Goal: Task Accomplishment & Management: Complete application form

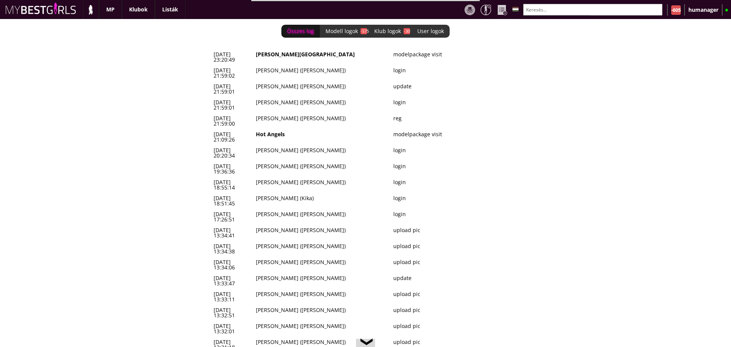
scroll to position [0, 3128]
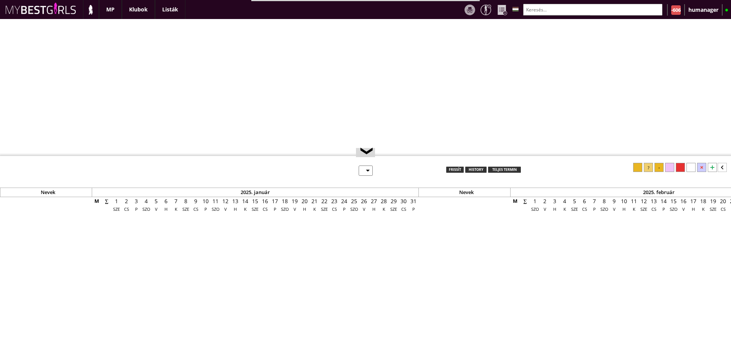
select select "0"
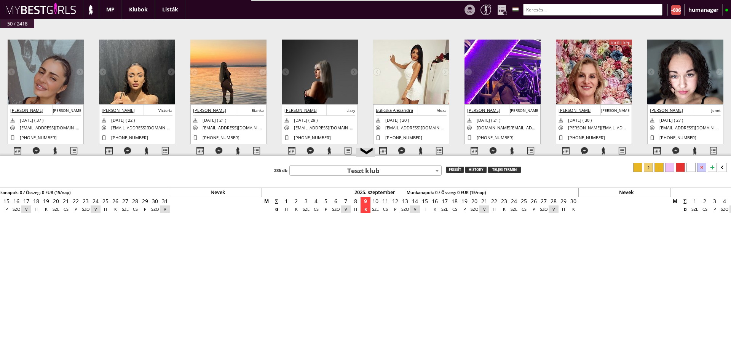
click at [45, 90] on img at bounding box center [46, 108] width 76 height 136
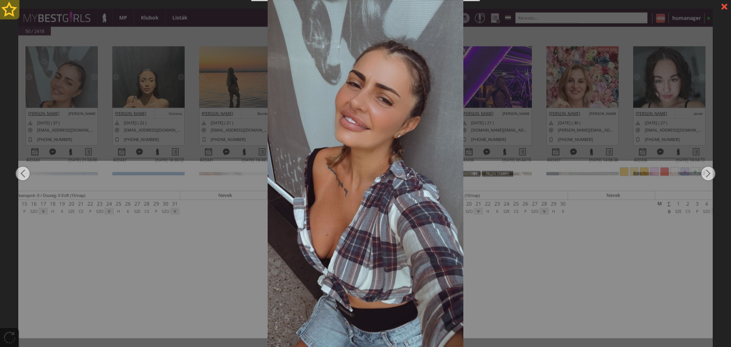
click at [9, 10] on div at bounding box center [9, 9] width 19 height 19
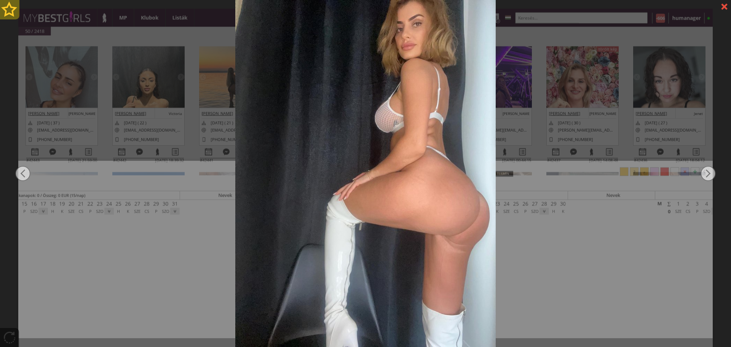
click at [9, 10] on div at bounding box center [9, 9] width 19 height 19
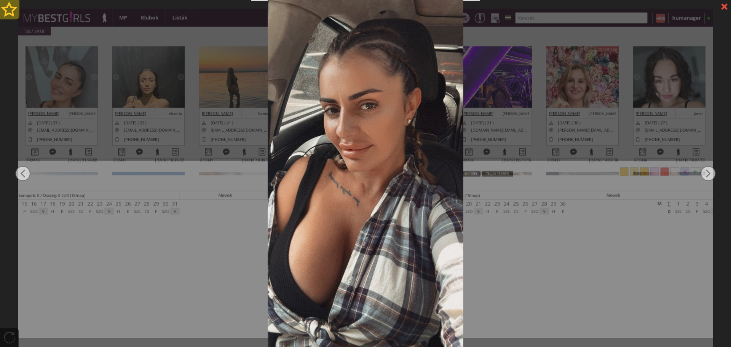
click at [9, 10] on div at bounding box center [9, 9] width 19 height 19
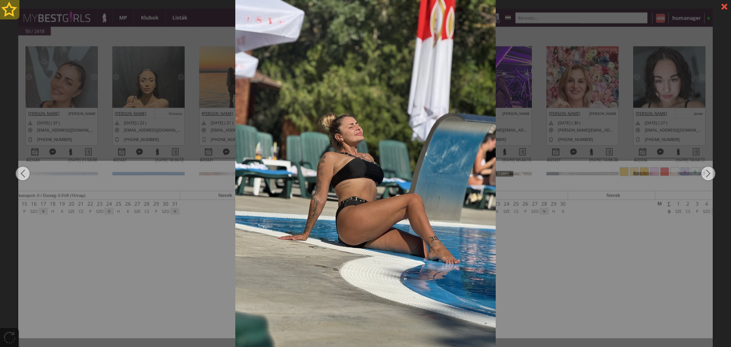
click at [9, 10] on div at bounding box center [9, 9] width 19 height 19
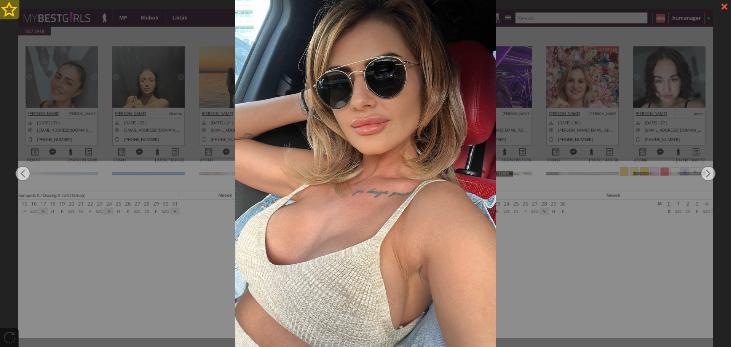
click at [9, 10] on div at bounding box center [9, 9] width 19 height 19
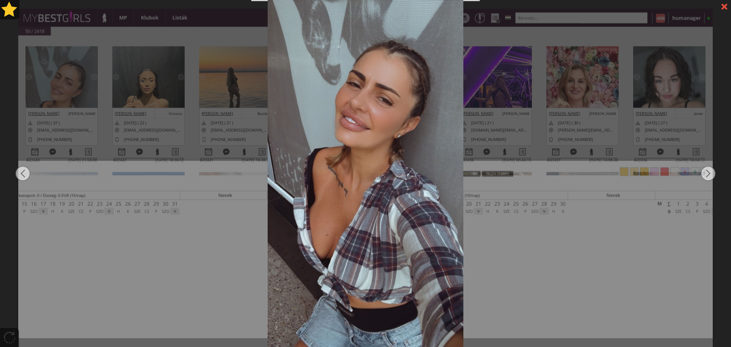
click at [109, 125] on div at bounding box center [365, 173] width 731 height 347
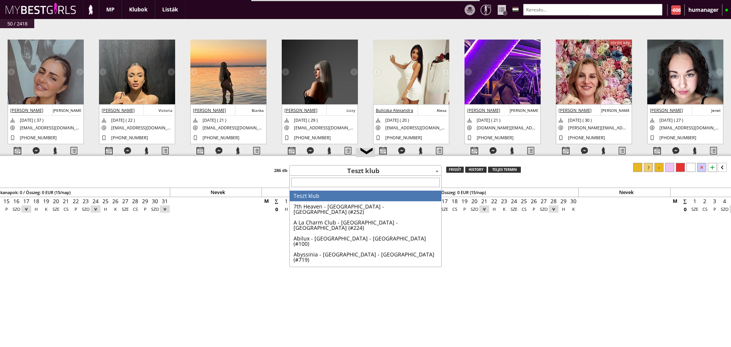
click at [329, 171] on span "Teszt klub" at bounding box center [366, 171] width 152 height 11
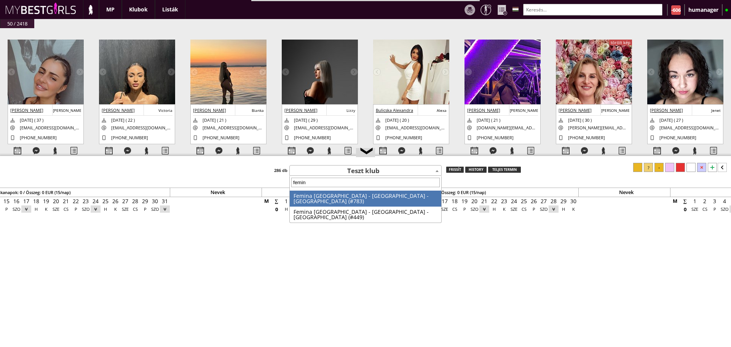
type input "femina"
select select "449"
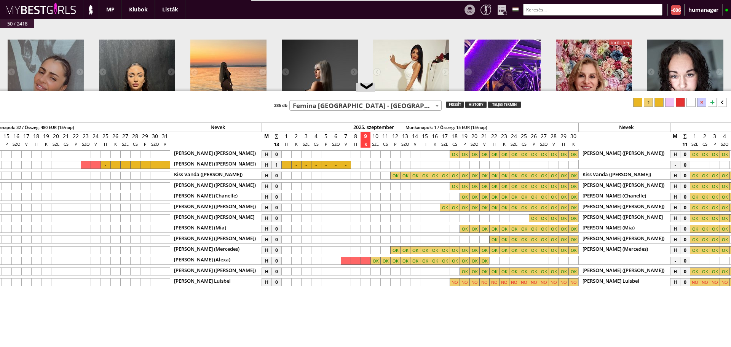
drag, startPoint x: 458, startPoint y: 156, endPoint x: 445, endPoint y: 85, distance: 72.4
click at [445, 91] on div at bounding box center [365, 91] width 731 height 1
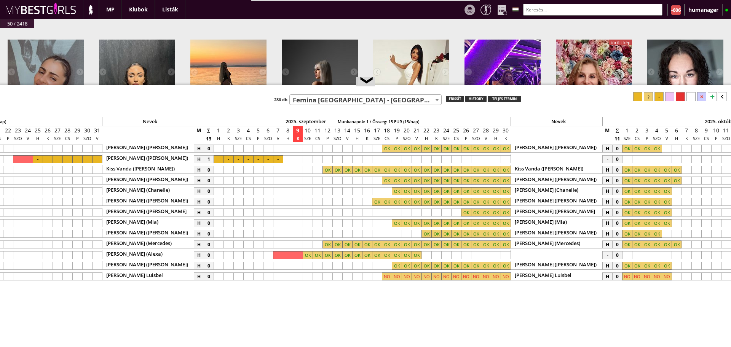
scroll to position [0, 3223]
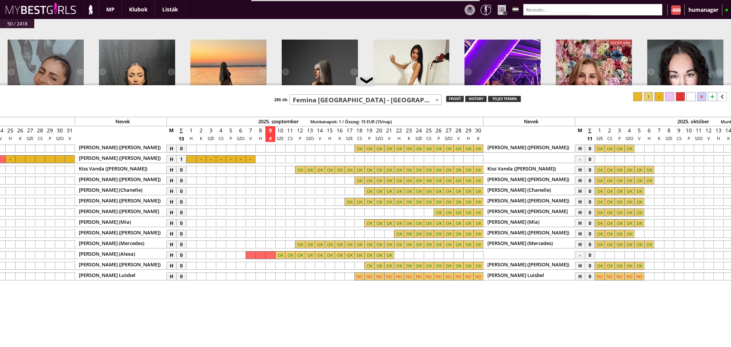
click at [713, 98] on div at bounding box center [712, 96] width 9 height 9
click at [400, 285] on div at bounding box center [399, 287] width 10 height 8
click at [481, 285] on div at bounding box center [478, 287] width 10 height 8
click at [646, 97] on div at bounding box center [648, 96] width 9 height 9
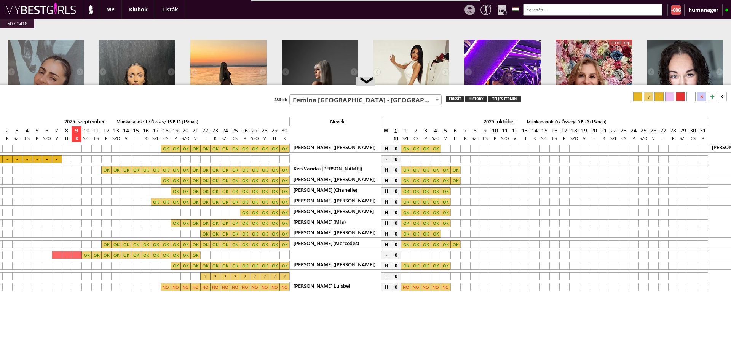
scroll to position [0, 3458]
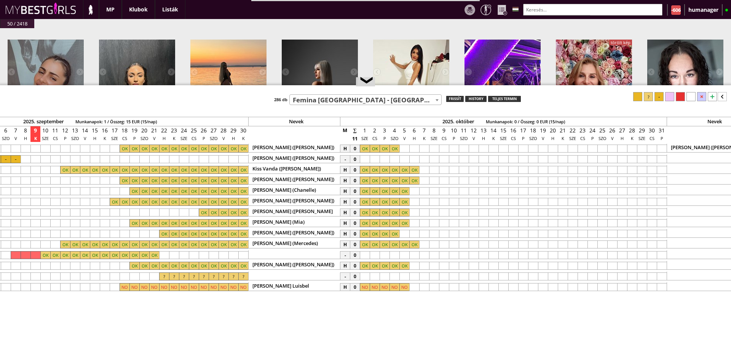
click at [364, 161] on div at bounding box center [365, 159] width 10 height 8
click at [404, 157] on div at bounding box center [404, 159] width 10 height 8
click at [649, 101] on div at bounding box center [648, 96] width 9 height 9
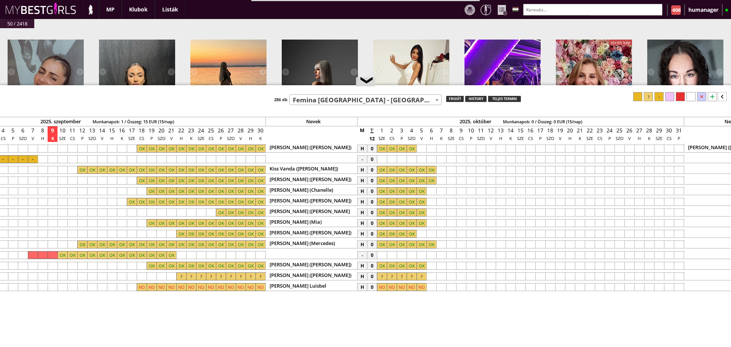
scroll to position [0, 3428]
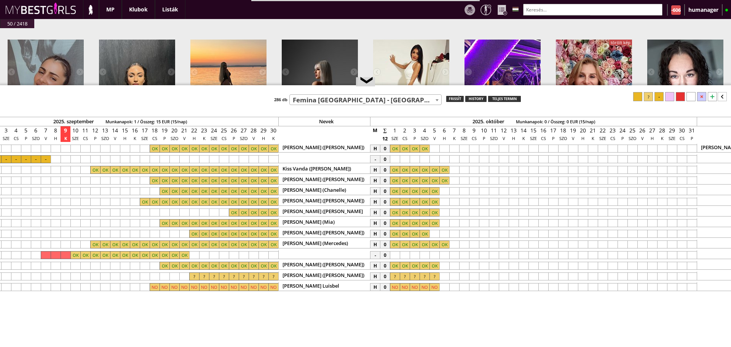
click at [436, 275] on div at bounding box center [434, 277] width 10 height 8
click at [690, 97] on div at bounding box center [690, 96] width 9 height 9
click at [332, 98] on span "Femina [GEOGRAPHIC_DATA] - [GEOGRAPHIC_DATA] - [GEOGRAPHIC_DATA] (#449)" at bounding box center [366, 100] width 152 height 11
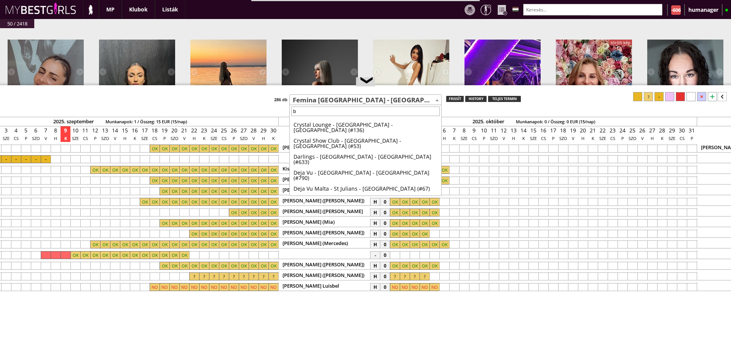
scroll to position [0, 0]
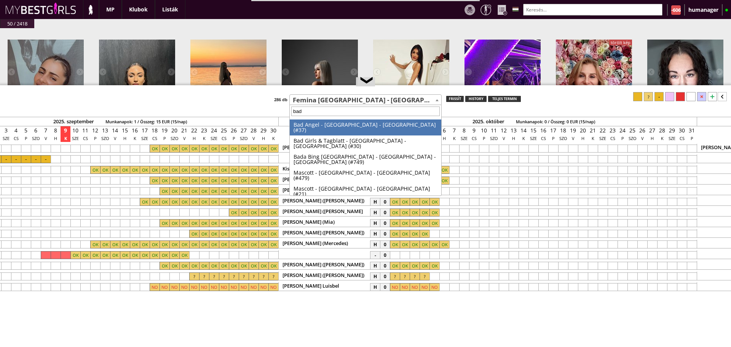
type input "bada"
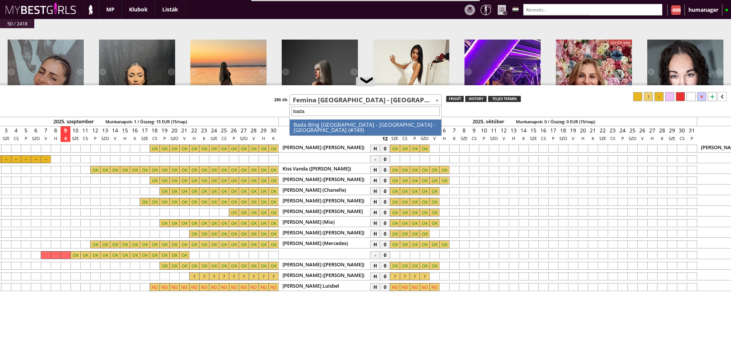
select select "749"
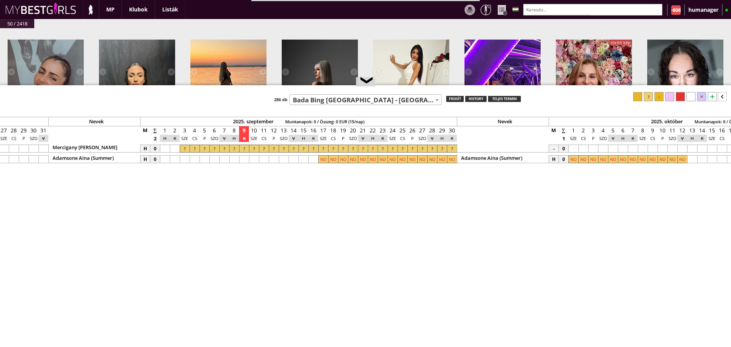
scroll to position [0, 3204]
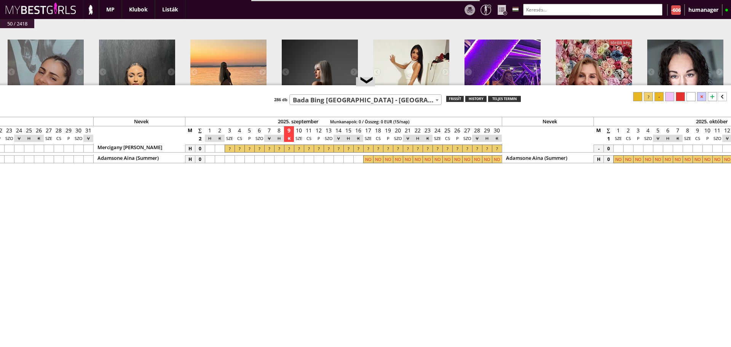
click at [228, 148] on div at bounding box center [230, 149] width 10 height 8
click at [498, 151] on div at bounding box center [497, 149] width 10 height 8
click at [660, 94] on div at bounding box center [658, 96] width 9 height 9
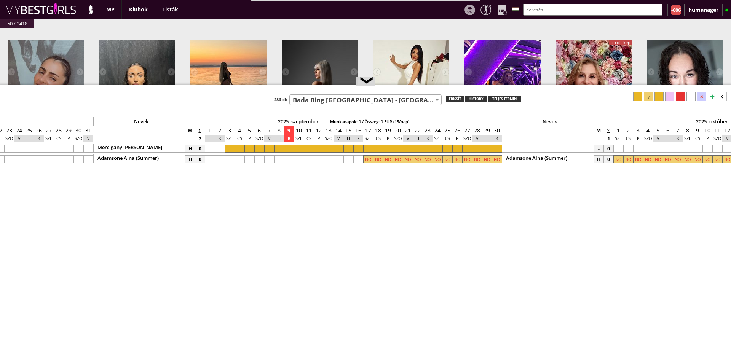
click at [230, 147] on div at bounding box center [230, 149] width 10 height 8
click at [636, 98] on div at bounding box center [637, 96] width 9 height 9
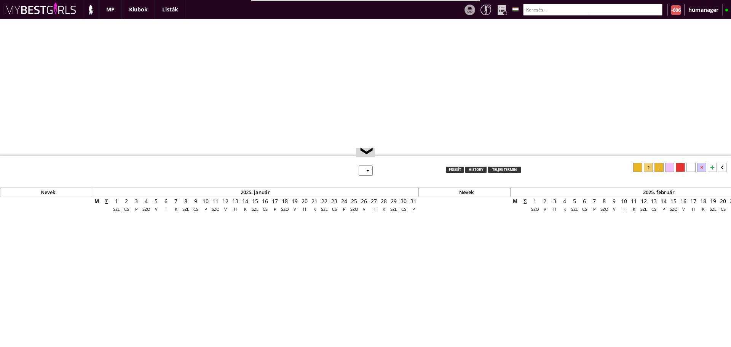
select select "0"
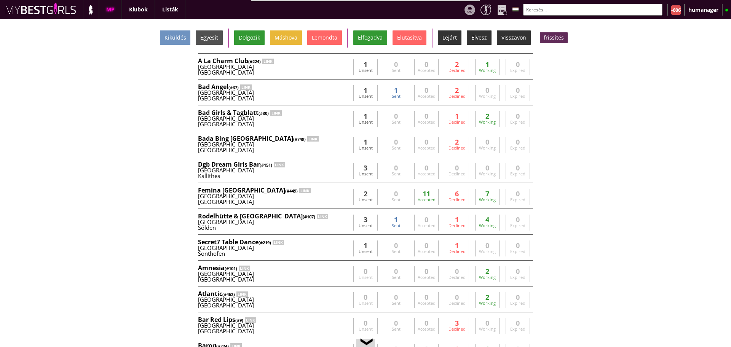
scroll to position [0, 3128]
click at [555, 15] on div at bounding box center [556, 15] width 67 height 0
click at [541, 5] on input "text" at bounding box center [592, 10] width 139 height 12
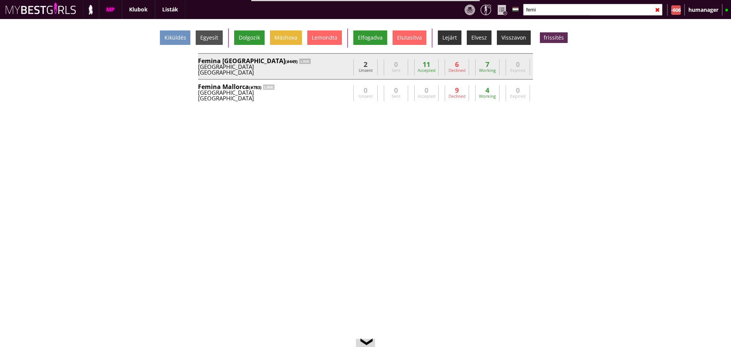
type input "femi"
click at [292, 75] on div "Munich" at bounding box center [274, 73] width 152 height 6
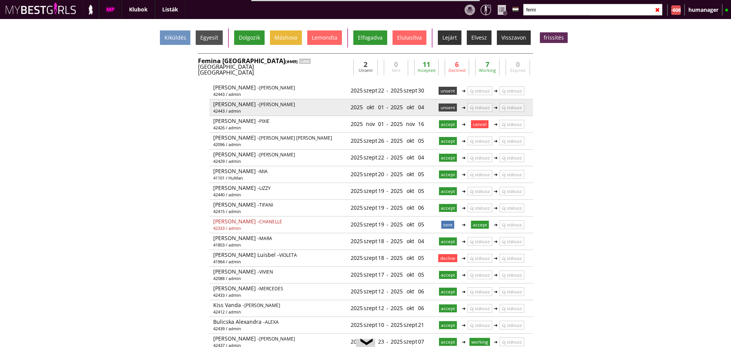
click at [443, 110] on p "unsent" at bounding box center [448, 108] width 18 height 8
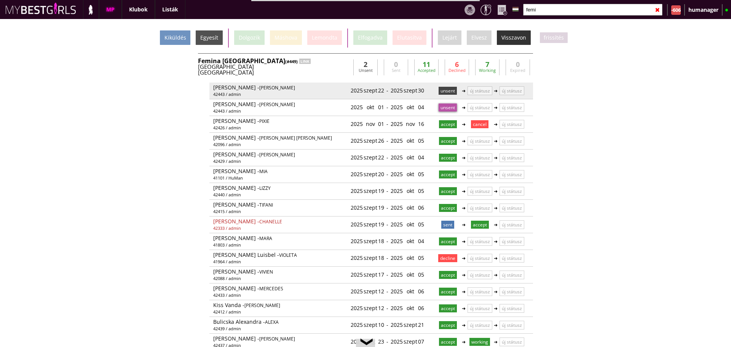
click at [439, 88] on p "unsent" at bounding box center [448, 91] width 18 height 8
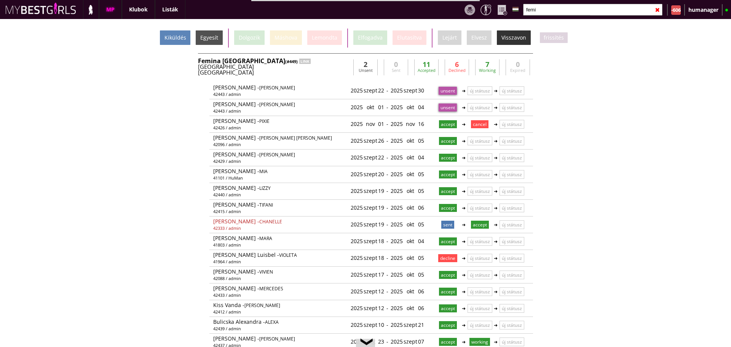
click at [178, 41] on div "Kiküldés" at bounding box center [175, 37] width 30 height 14
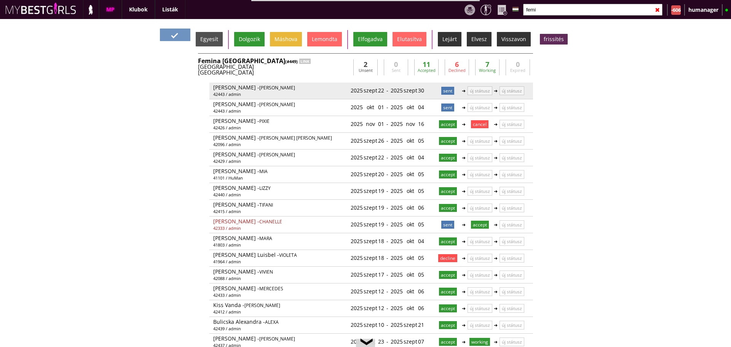
click at [443, 90] on p "sent" at bounding box center [447, 91] width 13 height 8
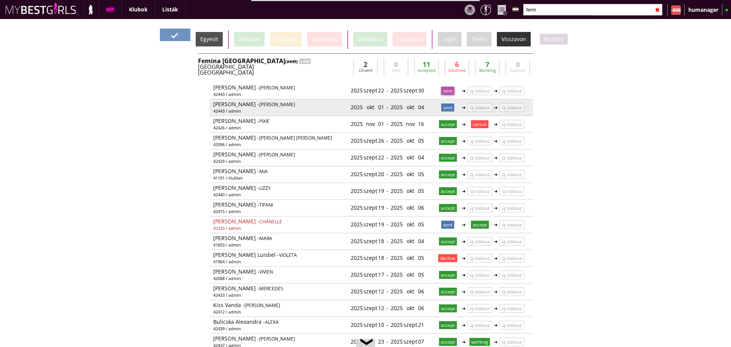
click at [447, 106] on p "sent" at bounding box center [447, 108] width 13 height 8
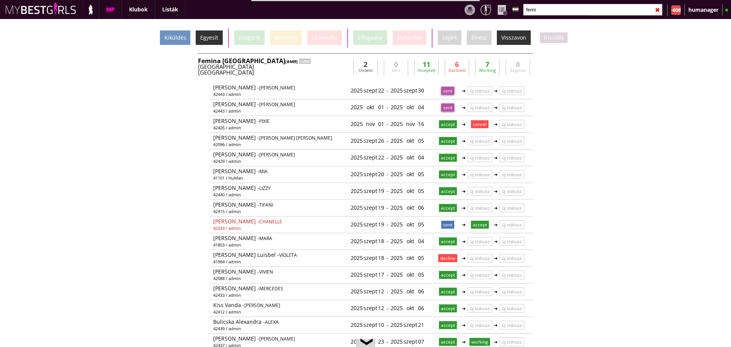
click at [223, 38] on div "Egyesít" at bounding box center [209, 37] width 27 height 14
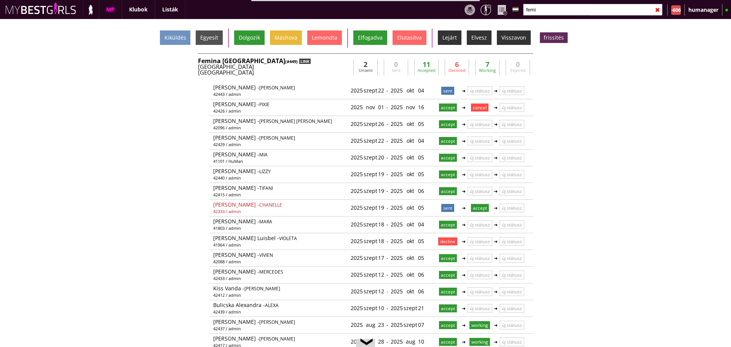
click at [299, 61] on div "LINK" at bounding box center [304, 61] width 11 height 5
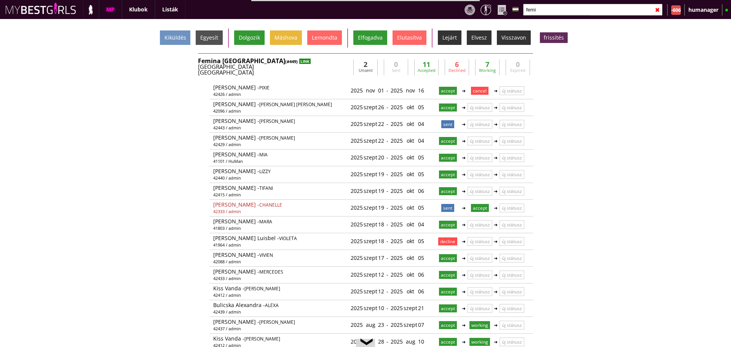
scroll to position [17, 0]
click at [299, 60] on div "LINK" at bounding box center [304, 61] width 11 height 5
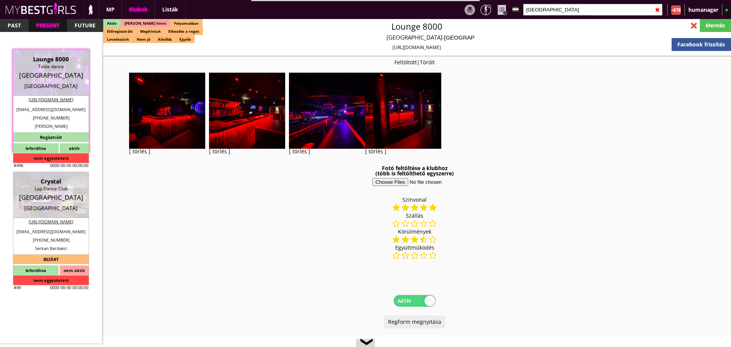
select select "reg"
select select "months"
select select "weeks"
select select "0"
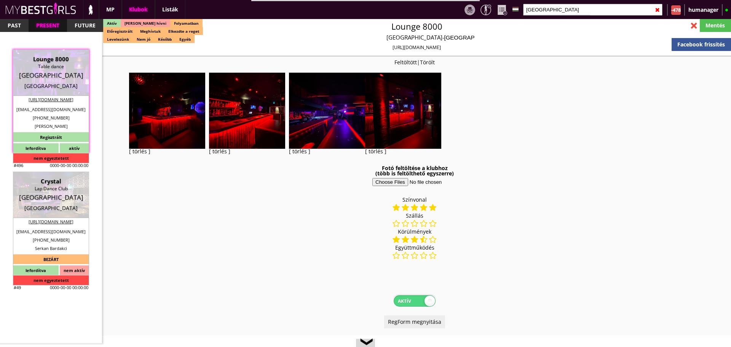
select select "last day"
click at [545, 6] on input "aarhus" at bounding box center [592, 10] width 139 height 12
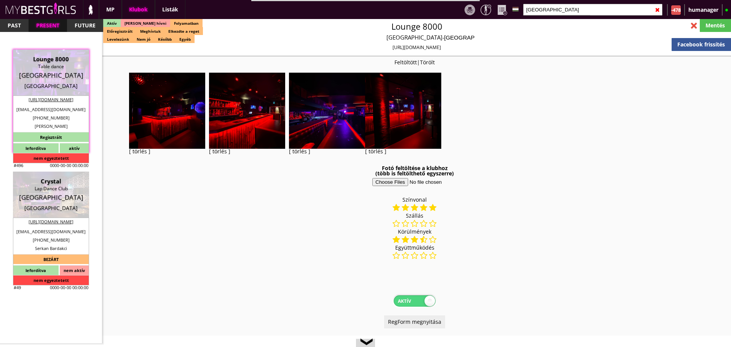
scroll to position [21, 0]
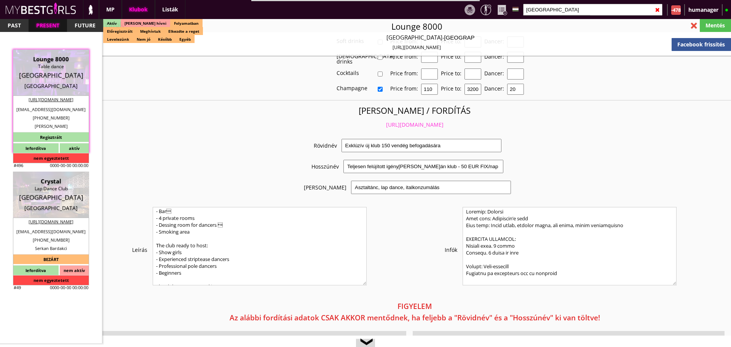
click at [545, 6] on input "aarhus" at bounding box center [592, 10] width 139 height 12
click at [545, 6] on input "text" at bounding box center [592, 10] width 139 height 12
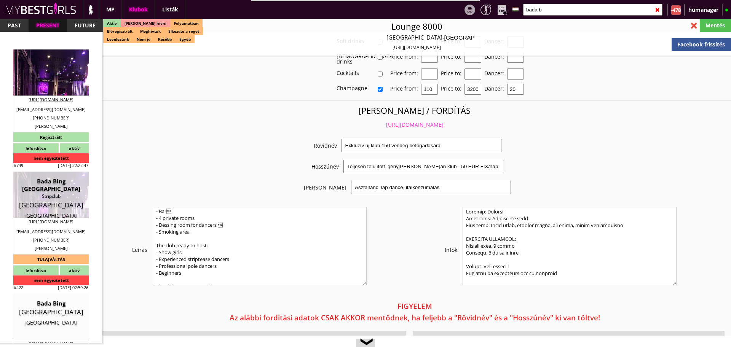
type input "bada b"
click at [38, 74] on div "Strip club ang gentlemen club" at bounding box center [51, 74] width 65 height 8
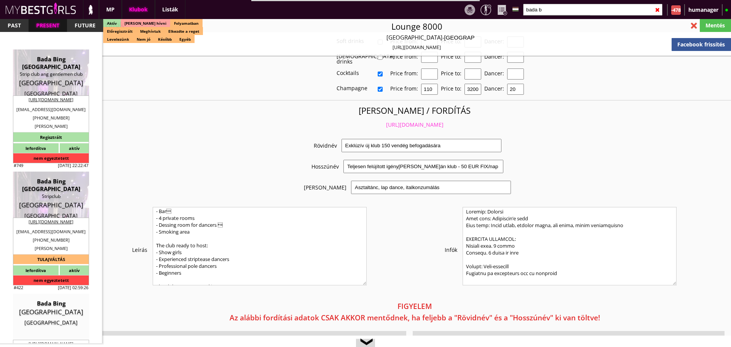
type input "Copenhagen"
checkbox input "false"
type input "15.00"
type input "EUR"
type input "Bada Bing [GEOGRAPHIC_DATA]"
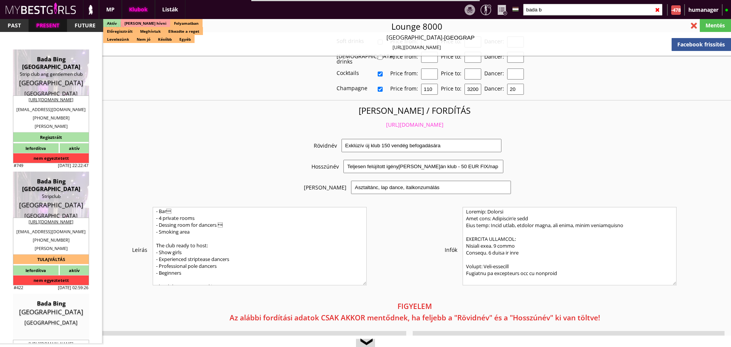
type input "Strip club ang gentlemen club"
type input "1123"
type input "Gothersgade 19"
type input "45"
type input "33118888"
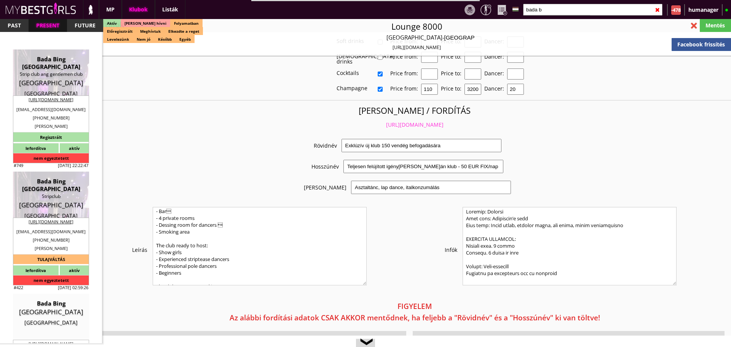
type input "info@badabingcph.dk"
type input "http://www.badabingcph.dk"
type textarea "The Lounge Restaurant APS DK38969404 1123 Copenhagen Gothersgade 19"
type input "The Lounge Restaurant APS"
type input "DK38969404"
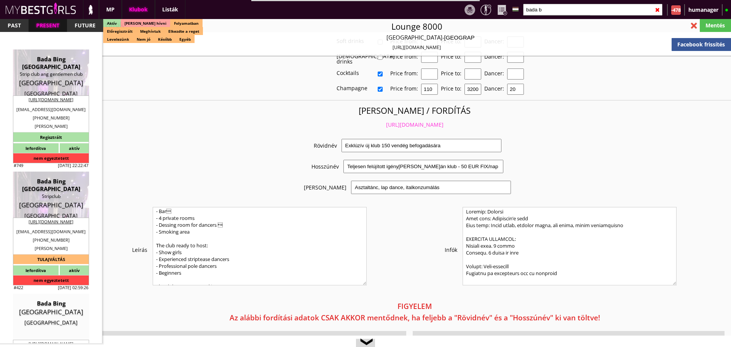
type input "1123"
type input "Copenhagen"
type input "Gothersgade 19"
type input "[PERSON_NAME]"
type input "Kastrup"
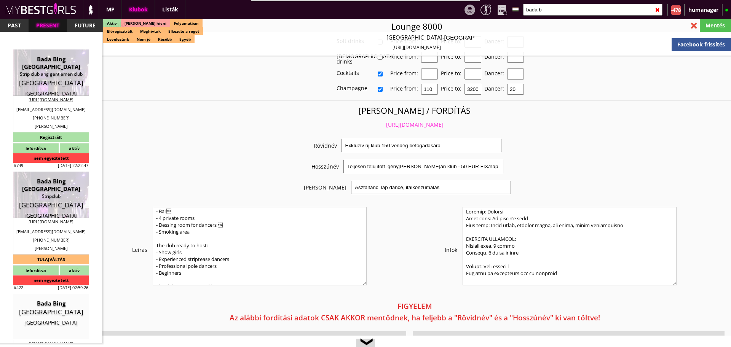
type input "45"
type input "29103494"
type input "info@badabingcph.dk"
type input "Johnny"
type input "Lykkegaard"
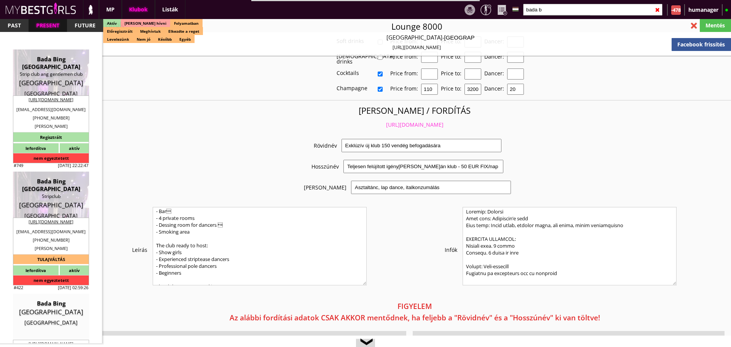
type input "45"
type input "21600174"
type input "info@badabingcph.dk"
type input "12-14"
type input "4"
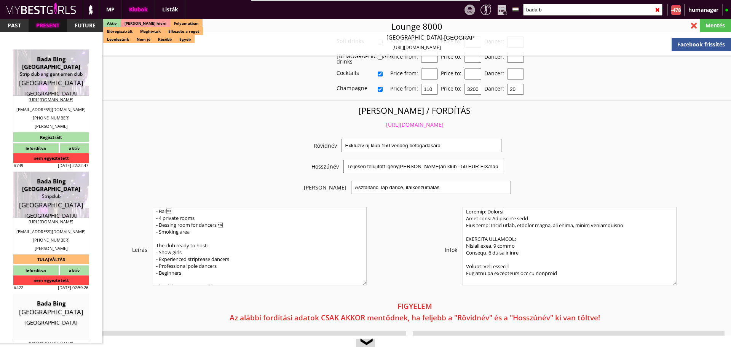
type input "1"
type input "2-4"
select select "0"
select select "flat"
type input "20.00"
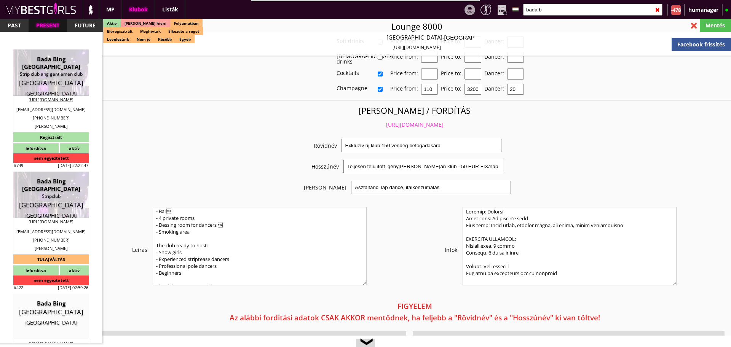
type input "2-3"
checkbox input "true"
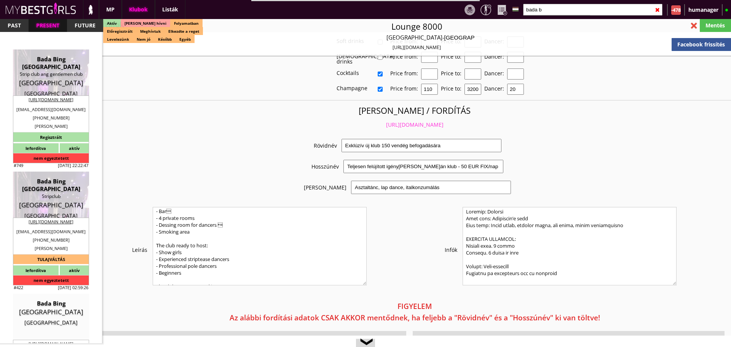
checkbox input "true"
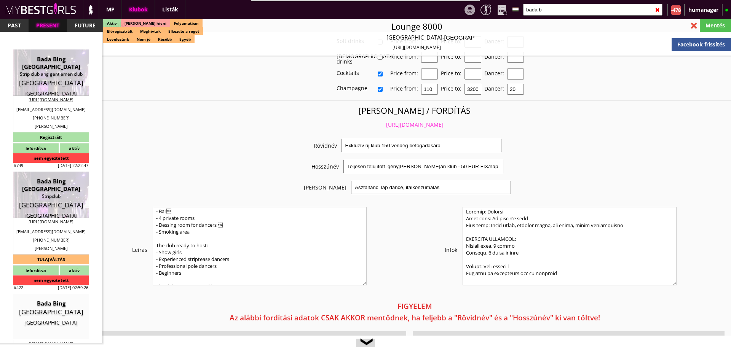
checkbox input "true"
type input "4"
checkbox input "true"
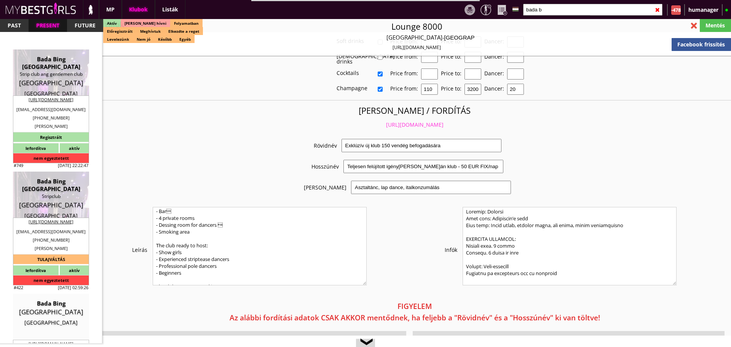
checkbox input "true"
type input "5"
type input "2"
type input "1000"
type input "67.00"
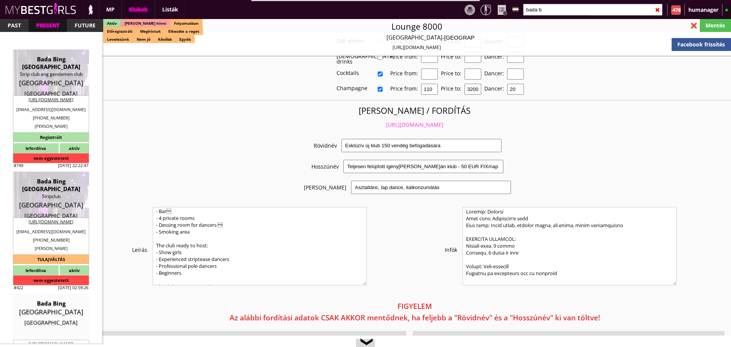
type input "0.00"
select select "weekly"
checkbox input "true"
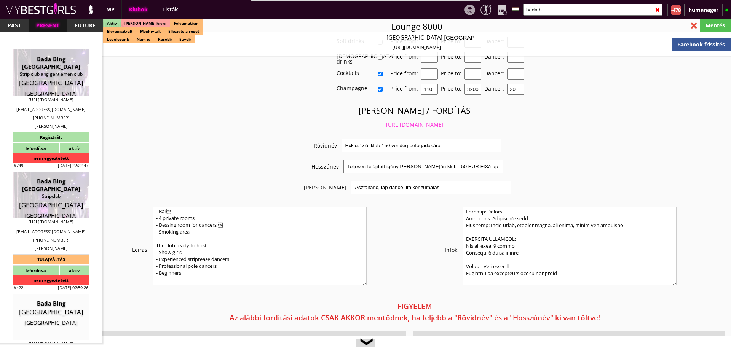
type input "50%"
checkbox input "true"
type input "50%"
checkbox input "false"
checkbox input "true"
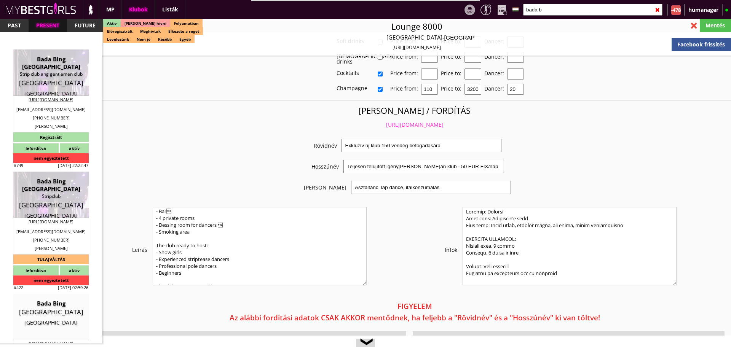
type input "32"
type input "15"
checkbox input "true"
type input "300"
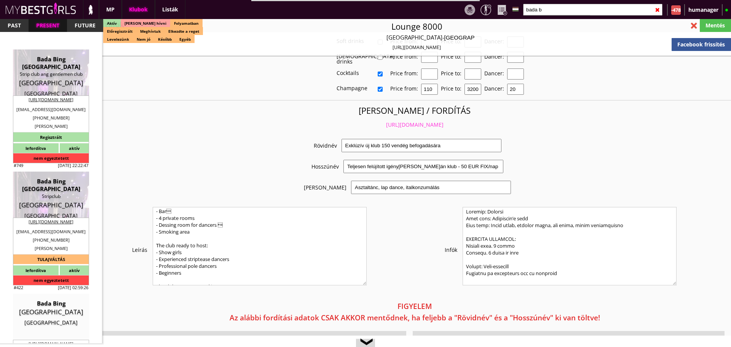
type input "15000"
type input "15"
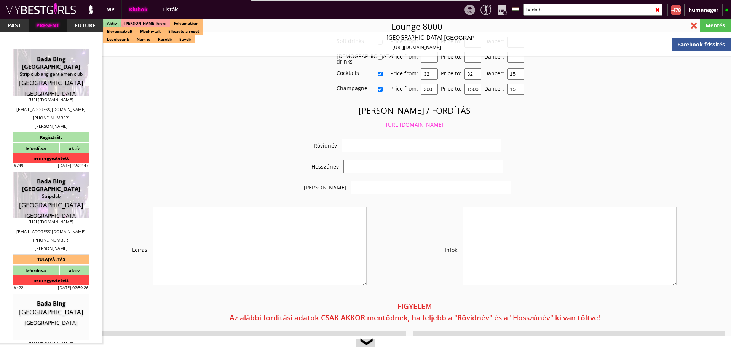
select select "info@badabingcph.dk"
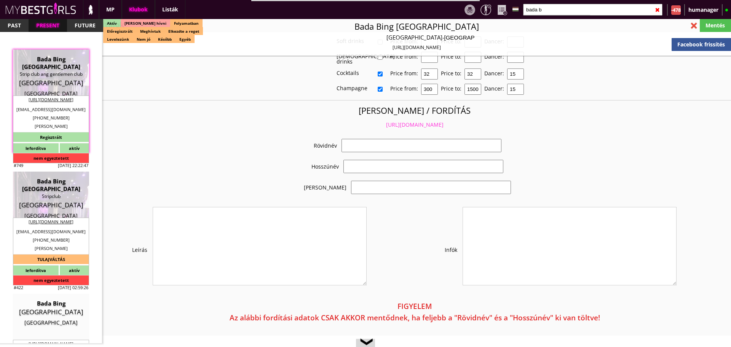
checkbox input "true"
type input "Szuper új, igényes klub Dániában"
type input "Gentlemen Club Dániában - 67 EUR fix/nap"
type input "Asztaltánc, italkonzumálás, privát tánc"
type textarea "Country: Denmark Club type: Stripclub Work type: Stage dance, drink consummatio…"
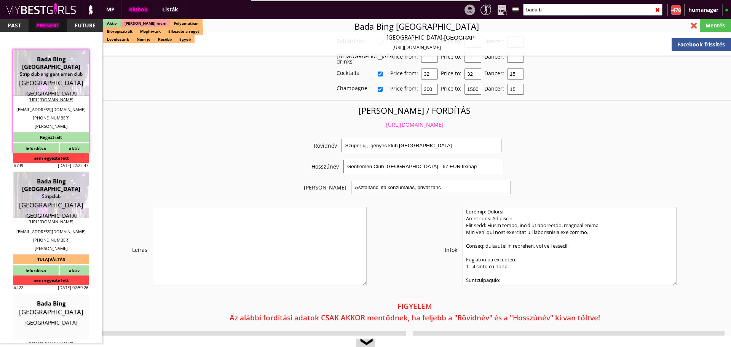
scroll to position [1491, 0]
click at [391, 121] on link "https://mybestgirls.com/szuper-uj,-igenyes-klub-daniaban" at bounding box center [414, 124] width 57 height 7
click at [566, 11] on input "bada b" at bounding box center [592, 10] width 139 height 12
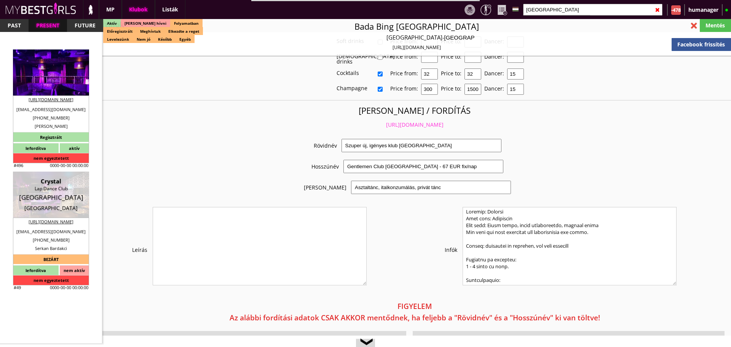
type input "aarhus"
click at [56, 72] on div "Denmark" at bounding box center [51, 76] width 65 height 8
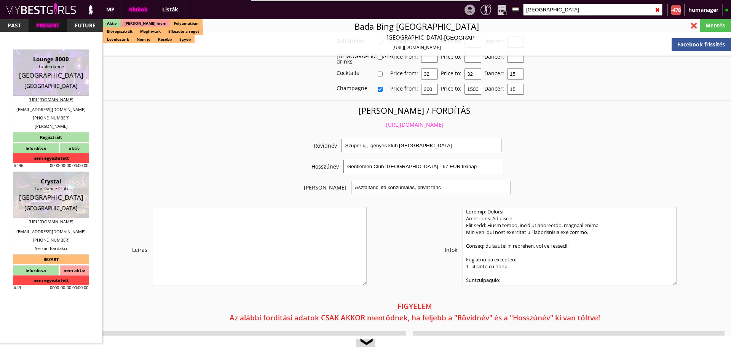
type input "Aarhus"
checkbox input "false"
type textarea "REPJEGYET LEHET VENNI BILLUNGBA IS, ONNAN IS KÖZEL VAN A CLUB. 2023.02.20. Egy …"
type input "15.00"
type input "EUR"
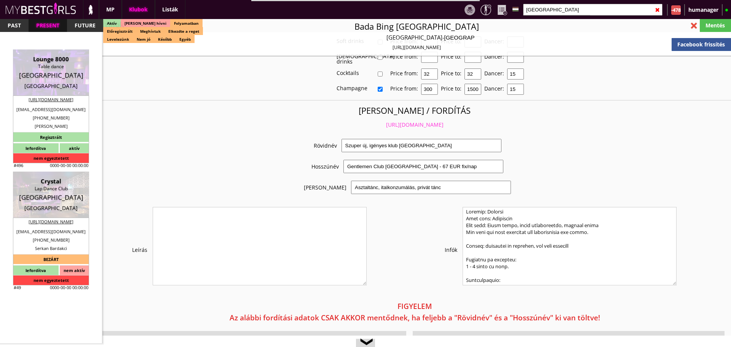
type input "Lounge 8000"
type input "Table dance"
type input "8000"
type input "Mindebrogade 2"
type input "45"
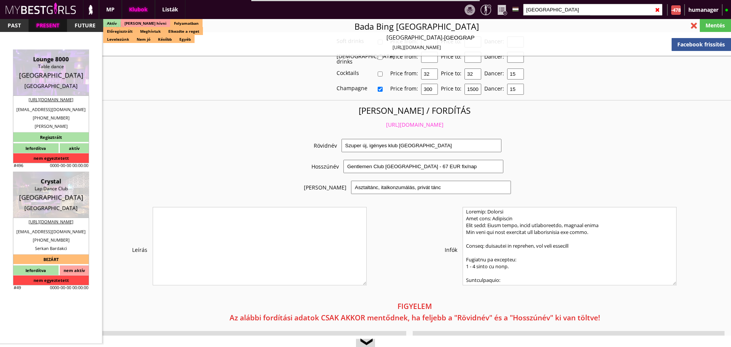
type input "42170570"
type input "+45 23 72 24 72"
type input "falkcapital@hotmail.com"
type input "https://www.lounge8000.dk"
type textarea "Lounge 8000 ApS DK39611023 8270 Højbjerg Holmevej 293B"
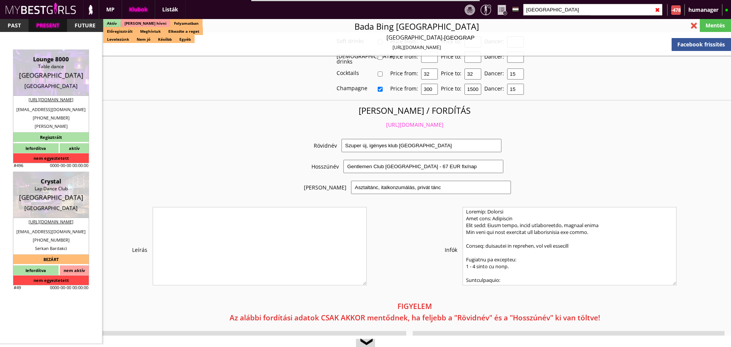
type input "Lounge 8000 ApS"
type input "DK39611023"
type input "8270"
type input "Højbjerg"
type input "Holmevej 293B"
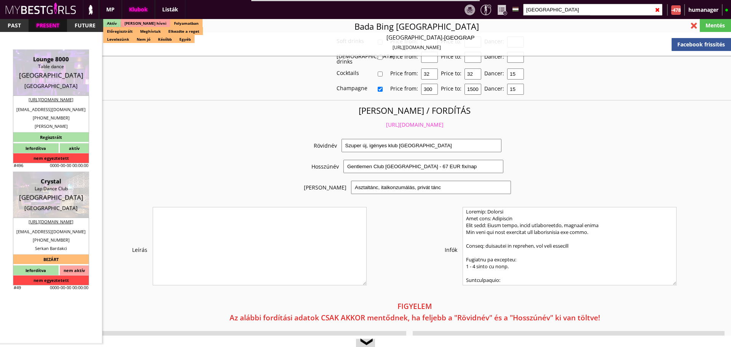
type input "Kristian"
type input "Falk"
type input "45"
type input "42170570"
type input "falkcapital@hotmail.com"
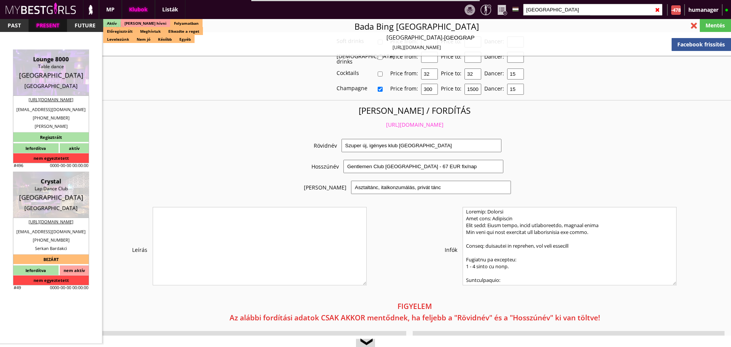
type input "[PERSON_NAME]"
type input "45"
type input "50 28 09 92"
type input "falkcapital@hotmail.com"
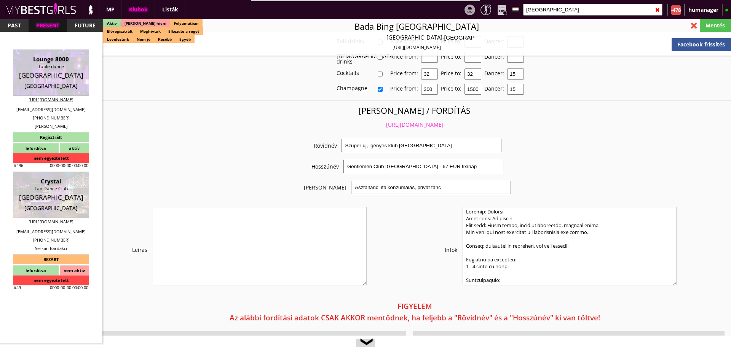
type input "6-7"
type input "2"
type input "1"
type input "2"
select select "1"
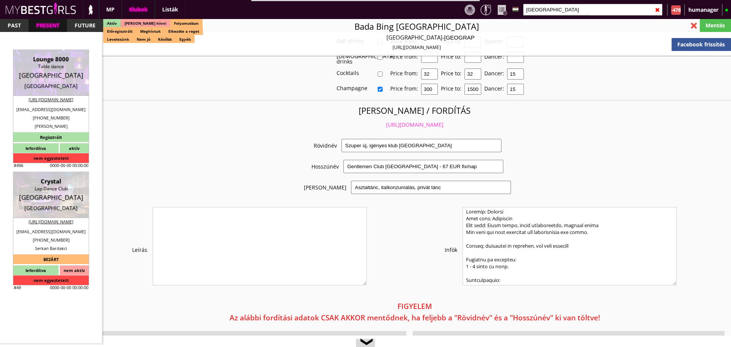
select select "apartmant"
type input "15.00"
type input "2"
checkbox input "true"
checkbox input "false"
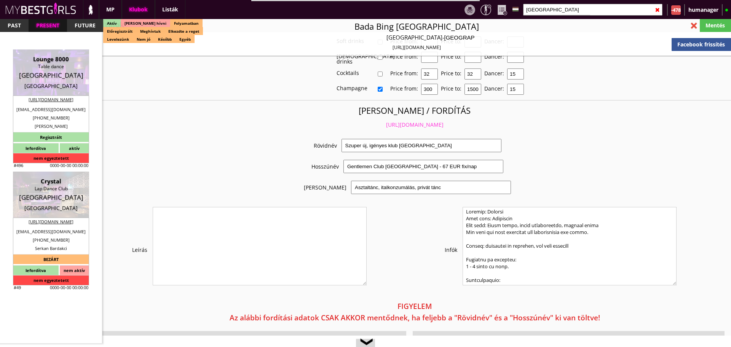
checkbox input "true"
checkbox input "false"
checkbox input "true"
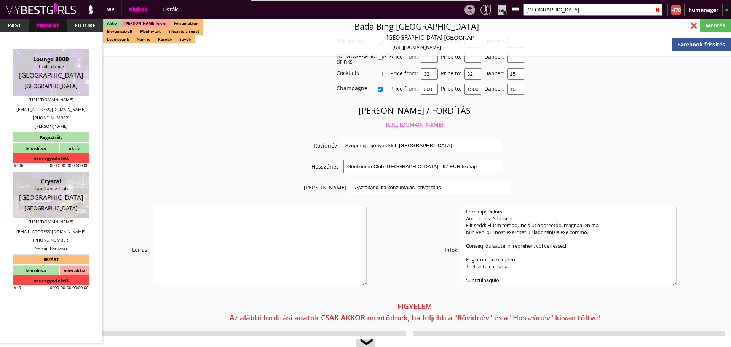
checkbox input "true"
type input "4"
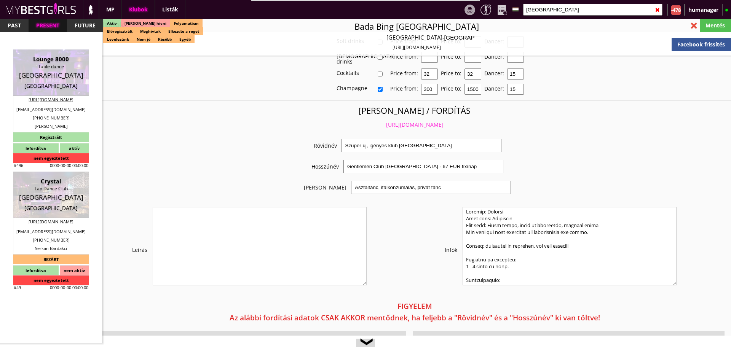
checkbox input "false"
checkbox input "true"
type input "5"
type input "2"
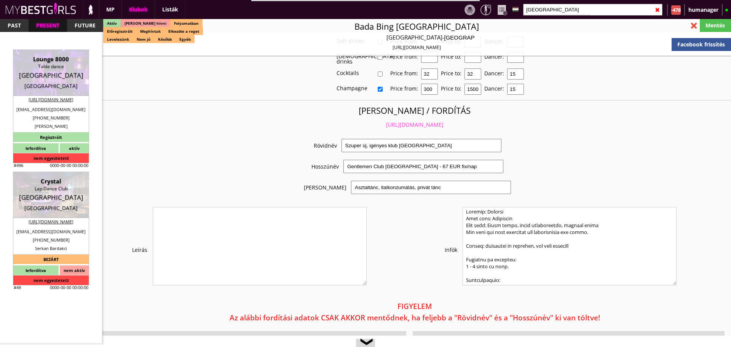
type input "1000"
type input "50.00"
select select "last day"
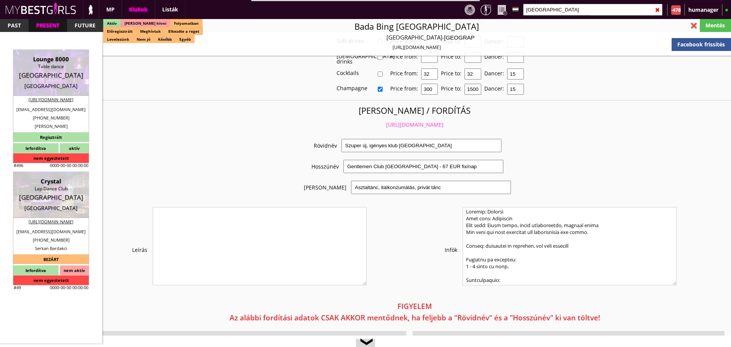
select select "last day"
checkbox input "true"
type input "100%"
checkbox input "true"
type input "50%"
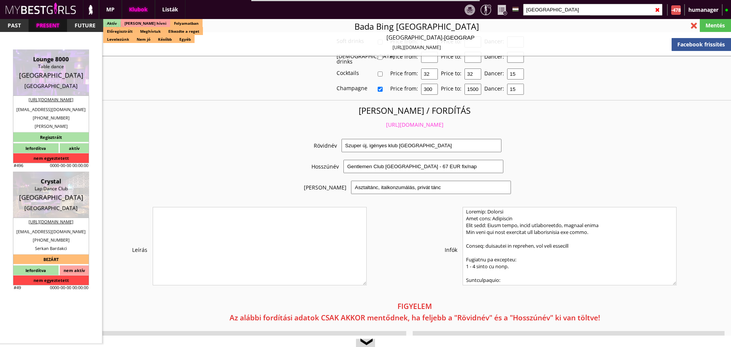
checkbox input "true"
type input "135"
type input "50%"
checkbox input "false"
checkbox input "true"
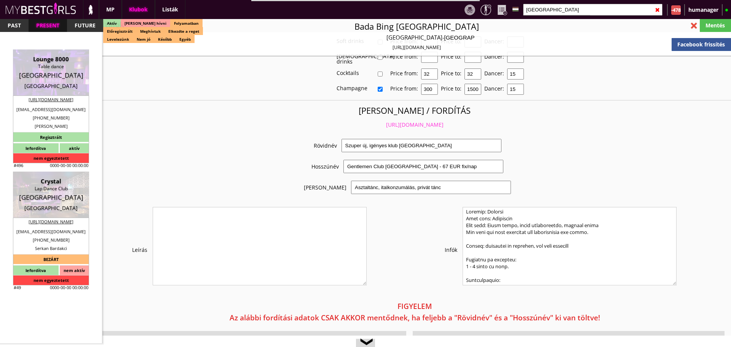
type input "110"
type input "3200"
type input "20"
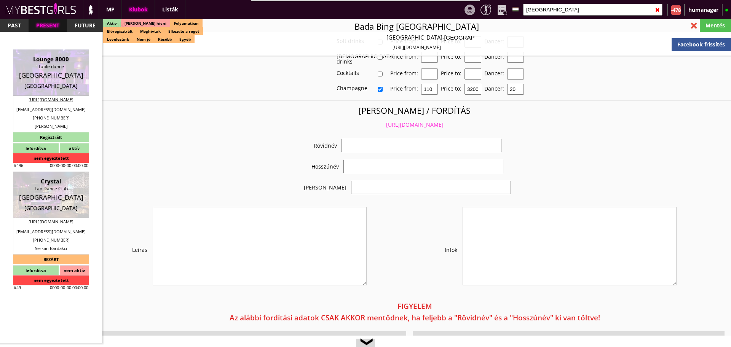
select select "falkcapital@hotmail.com"
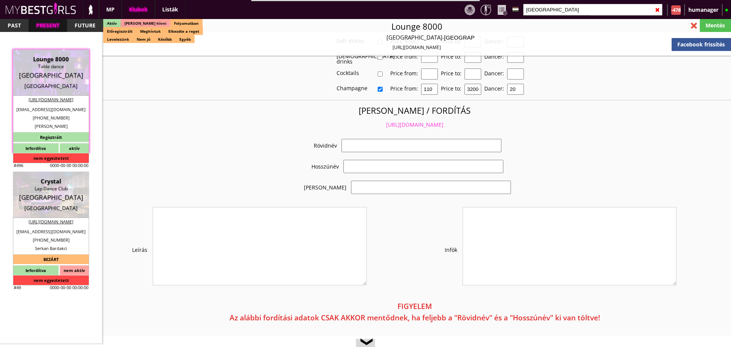
checkbox input "true"
type input "Exklúzív új klub 150 vendég befogadására"
type input "Teljesen felújított igényes dán klub - 50 EUR FIX/nap"
type input "Asztaltánc, lap dance, italkonzumálás"
type textarea "This club is the only strip club in that cityand the region. The club consists …"
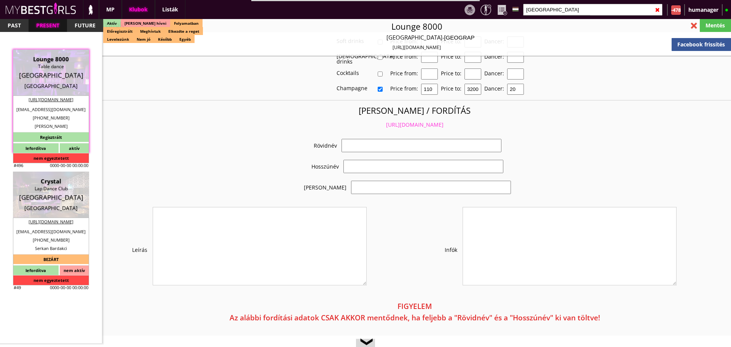
type textarea "Country: Denmark Club type: Gentleman’s club Work type: Stage dance, private da…"
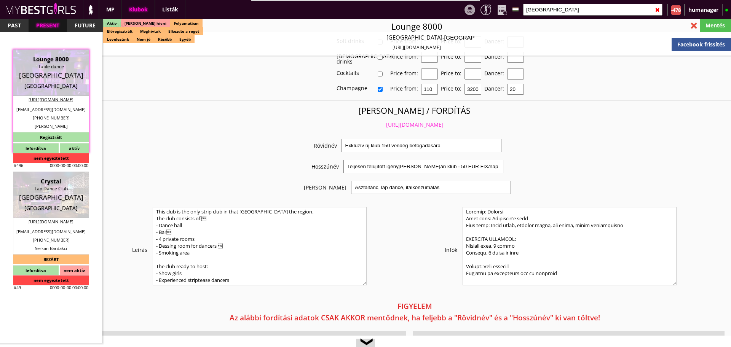
click at [400, 121] on link "https://mybestgirls.com/exkluziv-uj-klub-150-vendeg-befogadasara-" at bounding box center [414, 124] width 57 height 7
click at [545, 14] on input "aarhus" at bounding box center [592, 10] width 139 height 12
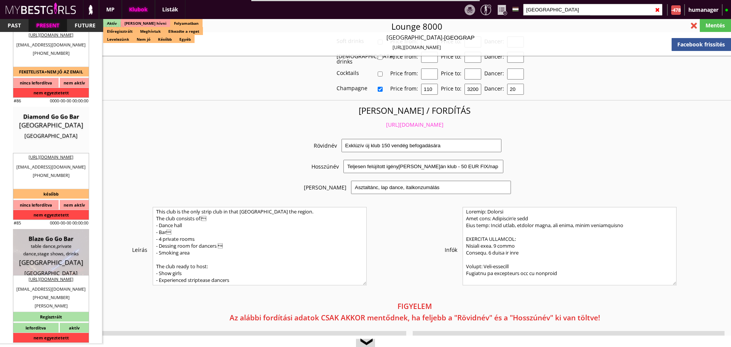
scroll to position [806, 0]
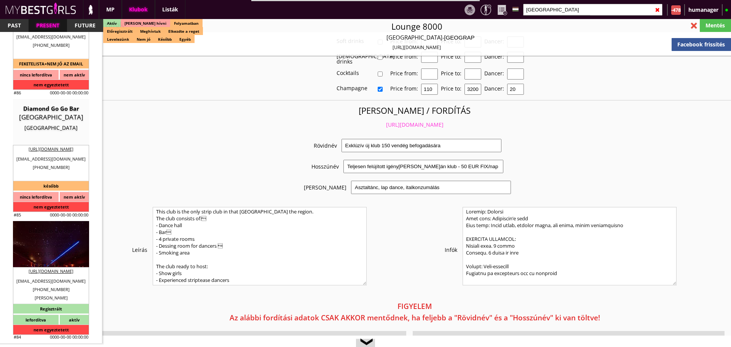
type input "oslo"
click at [55, 236] on div "table dance,private dance,stage shows, drinks" at bounding box center [51, 242] width 65 height 15
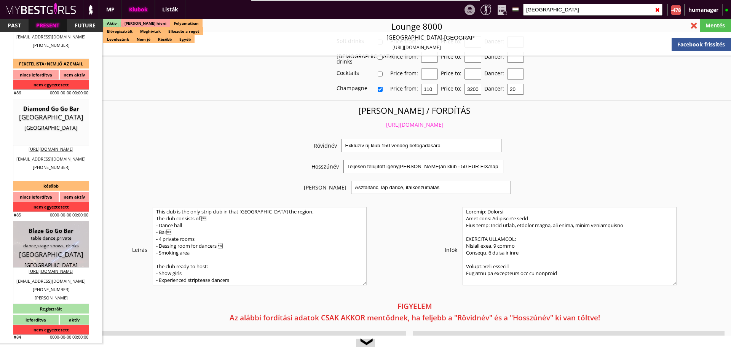
type input "Oslo"
checkbox input "false"
type textarea "2021. Blaze Hissain Alim Oslo Hi again It is some new changes in our Booking sy…"
type textarea "2013.10.01.E EGY F_ OLDAL VAN"
type input "178.00"
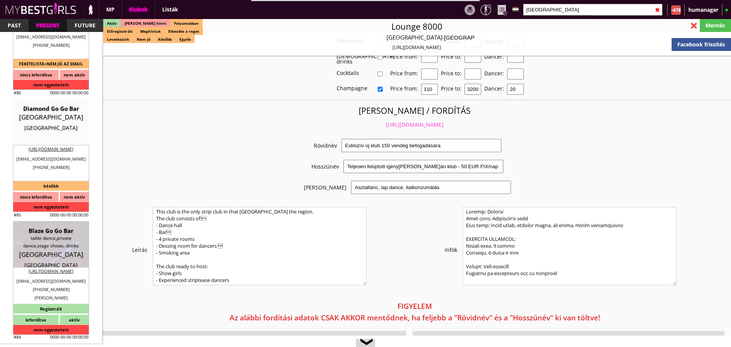
type input "NOK"
type input "Blaze Go Go Bar"
type input "table dance,private dance,stage shows, drinks"
type input "0159"
type input "grensen 1"
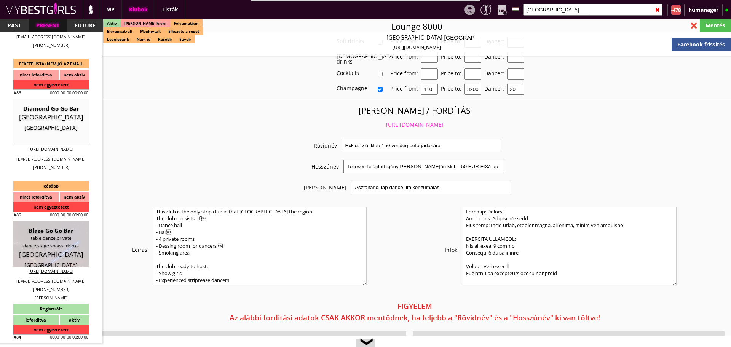
type input "47"
type input "97604951"
type input "+4722410309 | +4722411318"
type input "martinstorvik24@gmail.com"
type input "http://blaze.no/"
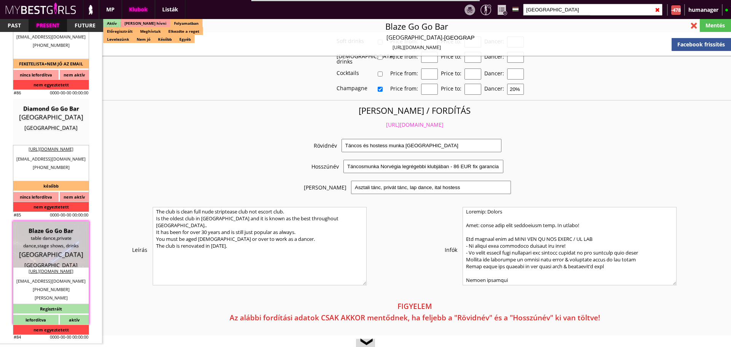
scroll to position [1491, 0]
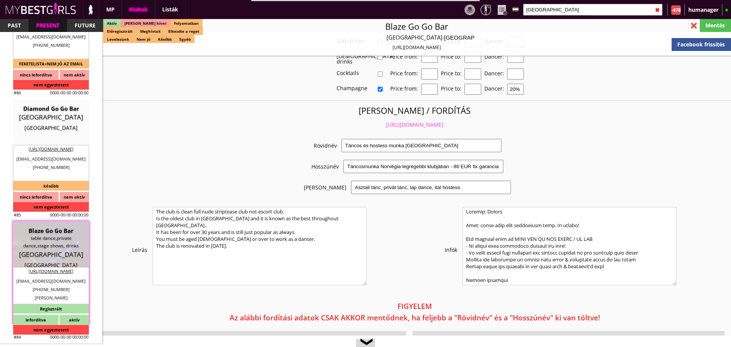
click at [390, 121] on link "https://mybestgirls.com/tancos-es-hostess-munka-norvegiaban" at bounding box center [414, 124] width 57 height 7
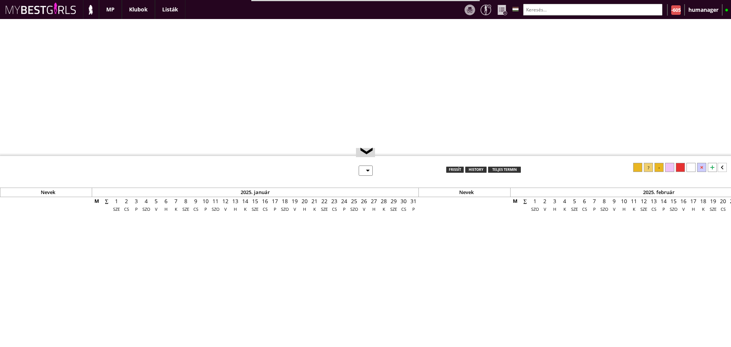
select select "0"
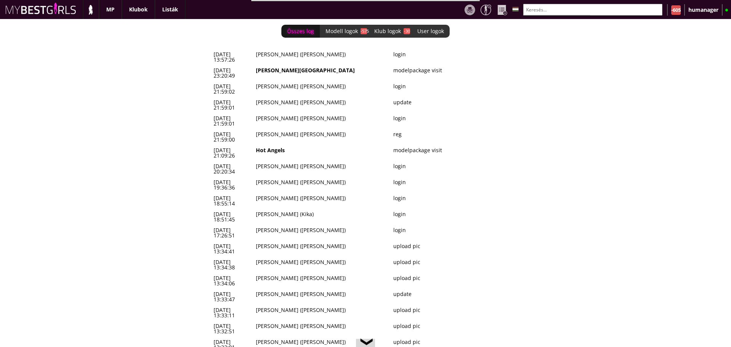
scroll to position [0, 3128]
